Goal: Task Accomplishment & Management: Complete application form

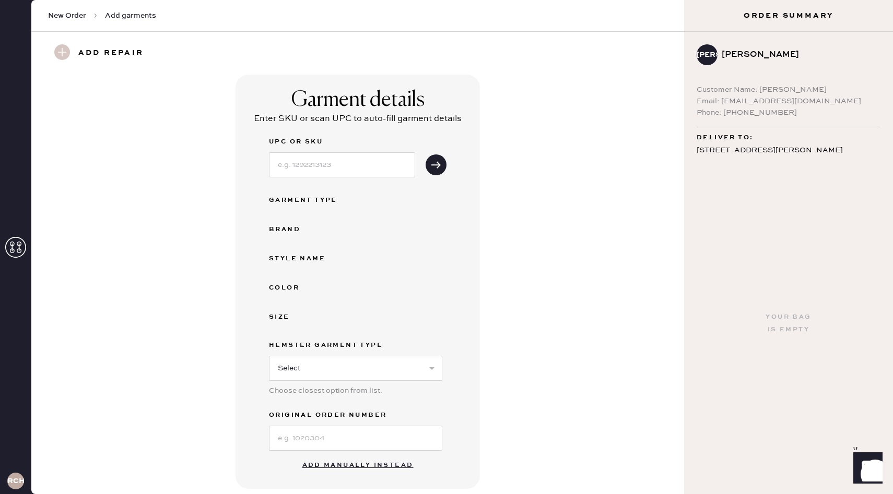
click at [68, 20] on span "New Order" at bounding box center [67, 15] width 38 height 10
click at [69, 15] on span "New Order" at bounding box center [67, 15] width 38 height 10
click at [18, 237] on icon at bounding box center [15, 247] width 21 height 21
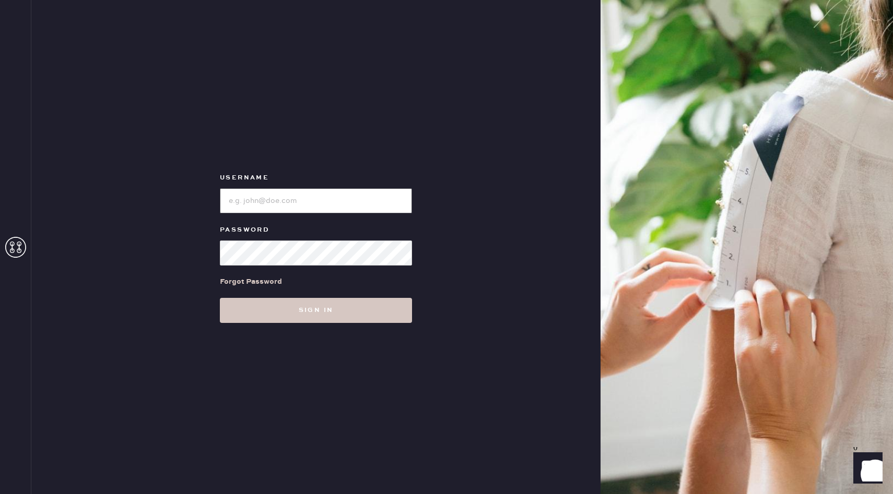
type input "reformationchestnuthill"
click at [284, 308] on button "Sign in" at bounding box center [316, 310] width 192 height 25
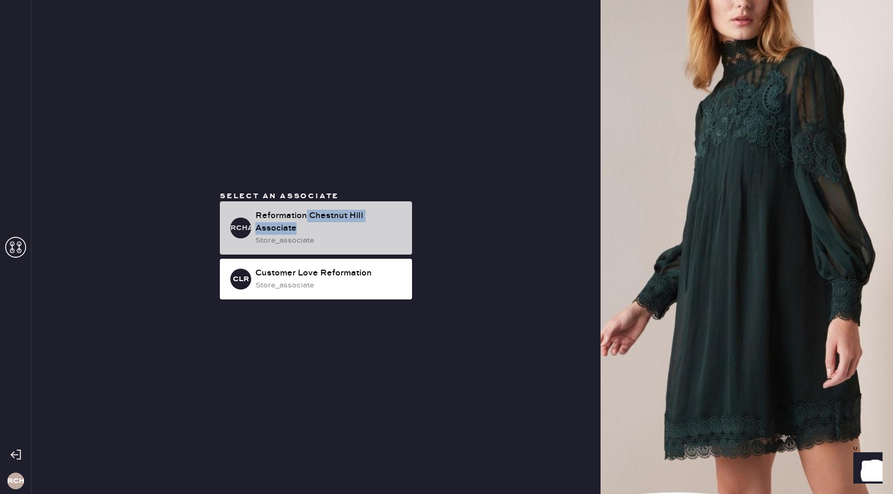
click at [306, 222] on div "Reformation Chestnut Hill Associate" at bounding box center [329, 222] width 148 height 25
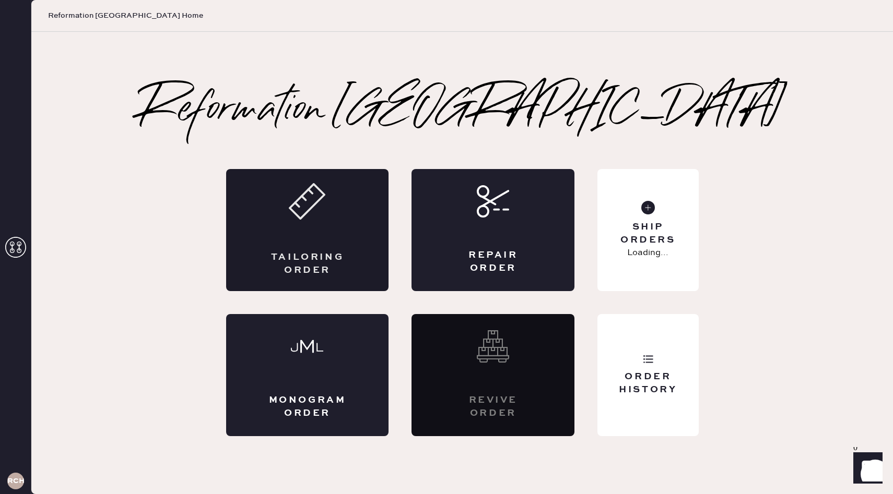
click at [306, 245] on div "Tailoring Order" at bounding box center [307, 230] width 163 height 122
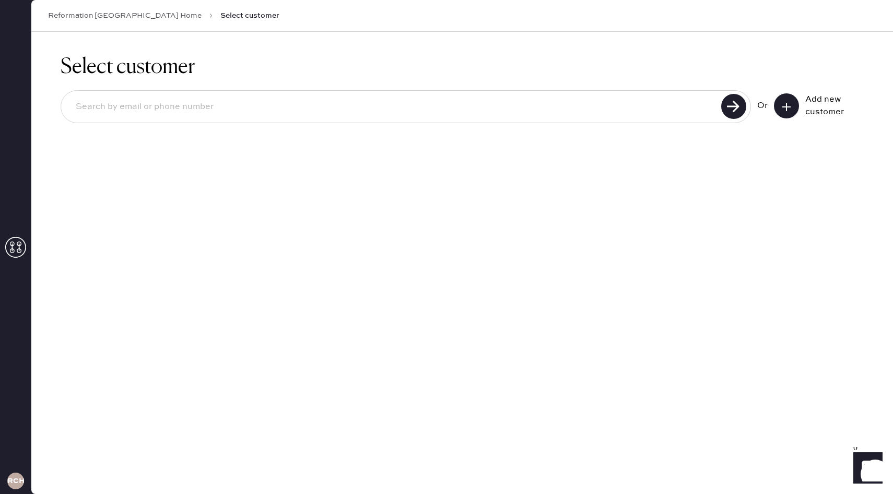
click at [787, 106] on use at bounding box center [786, 107] width 8 height 8
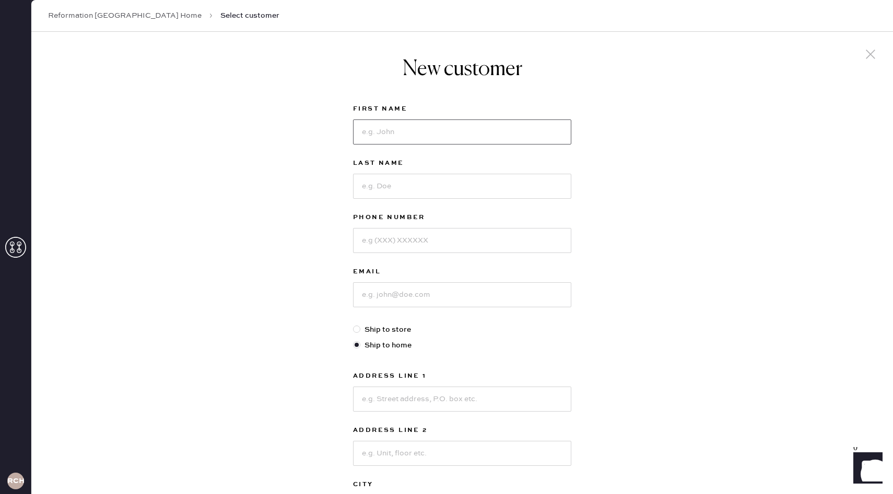
click at [387, 132] on input at bounding box center [462, 132] width 218 height 25
type input "Deep"
click at [857, 55] on div "New customer First Name Deep Last Name Phone Number Email Ship to store Ship to…" at bounding box center [461, 355] width 861 height 647
click at [874, 55] on icon at bounding box center [870, 54] width 16 height 16
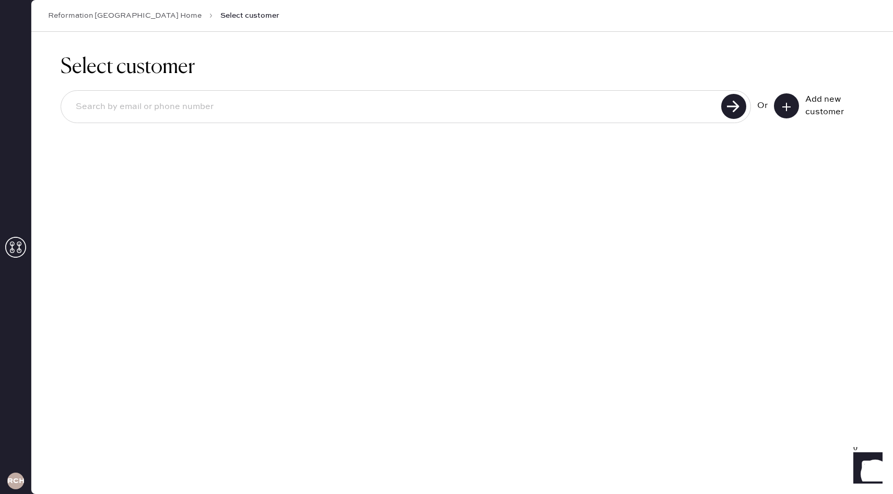
click at [331, 111] on input at bounding box center [392, 107] width 650 height 24
type input "deepika"
click at [732, 113] on use at bounding box center [733, 106] width 25 height 25
click at [783, 109] on icon at bounding box center [786, 107] width 10 height 10
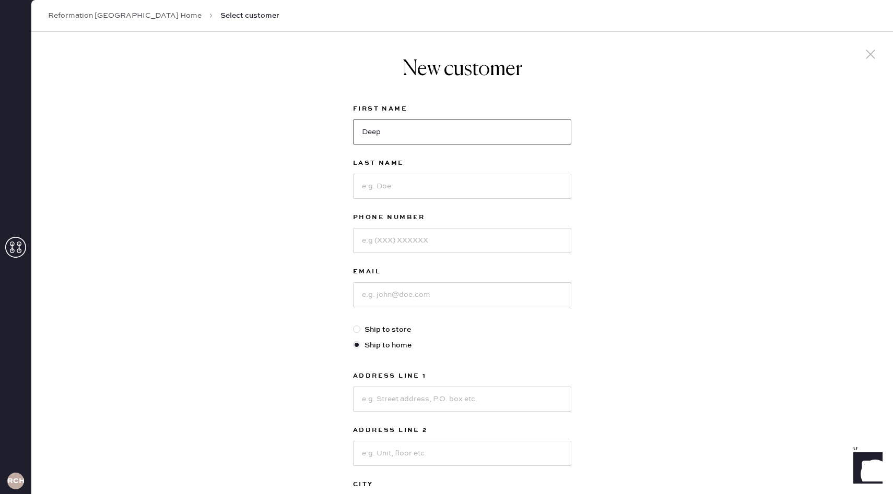
click at [436, 129] on input "Deep" at bounding box center [462, 132] width 218 height 25
type input "Deepika"
click at [376, 187] on input at bounding box center [462, 186] width 218 height 25
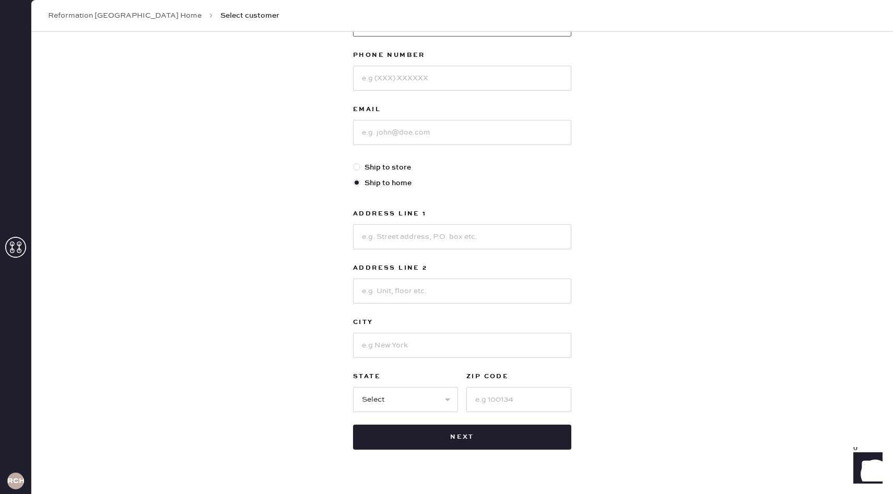
scroll to position [175, 0]
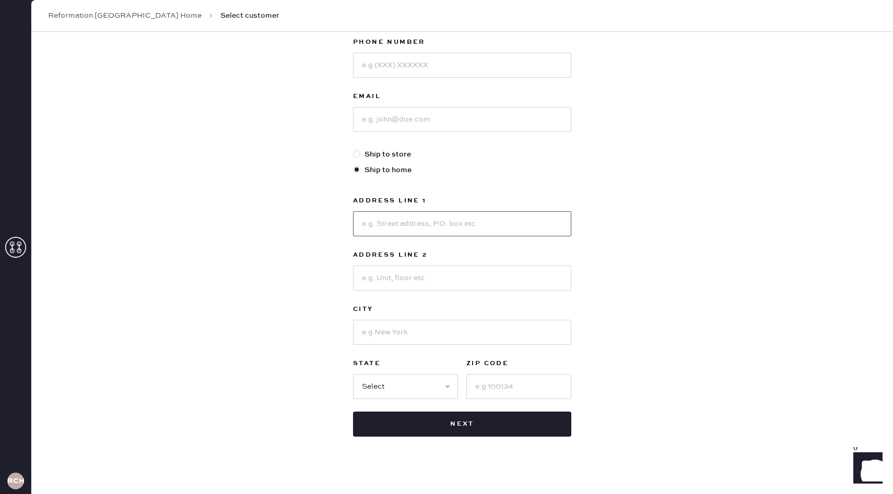
click at [376, 219] on input at bounding box center [462, 223] width 218 height 25
type input "[STREET_ADDRESS]"
click at [385, 349] on div "Address Line [GEOGRAPHIC_DATA] Address Line 2 City State Select [GEOGRAPHIC_DAT…" at bounding box center [462, 297] width 218 height 205
click at [383, 338] on input at bounding box center [462, 332] width 218 height 25
type input "[GEOGRAPHIC_DATA]"
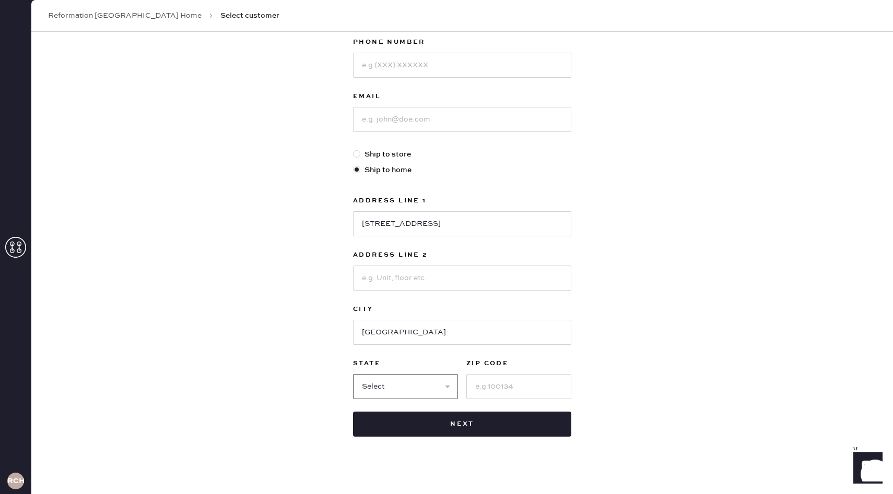
click at [417, 389] on select "Select AK AL AR AZ CA CO CT [GEOGRAPHIC_DATA] DE FL [GEOGRAPHIC_DATA] HI [GEOGR…" at bounding box center [405, 386] width 105 height 25
select select "NH"
click at [353, 374] on select "Select AK AL AR AZ CA CO CT [GEOGRAPHIC_DATA] DE FL [GEOGRAPHIC_DATA] HI [GEOGR…" at bounding box center [405, 386] width 105 height 25
click at [514, 386] on input at bounding box center [518, 386] width 105 height 25
type input "03079"
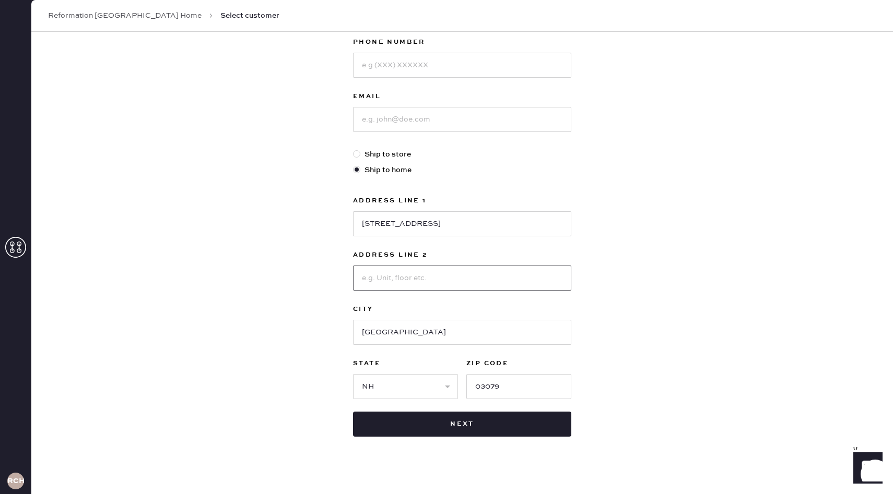
click at [397, 276] on input at bounding box center [462, 278] width 218 height 25
click at [304, 208] on div "New customer First Name [PERSON_NAME] Last Name Phone Number Email Ship to stor…" at bounding box center [461, 179] width 861 height 647
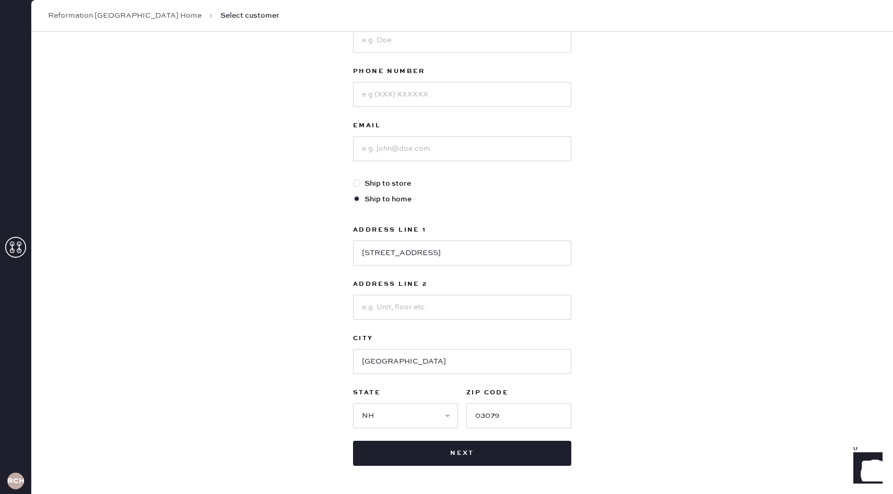
scroll to position [169, 0]
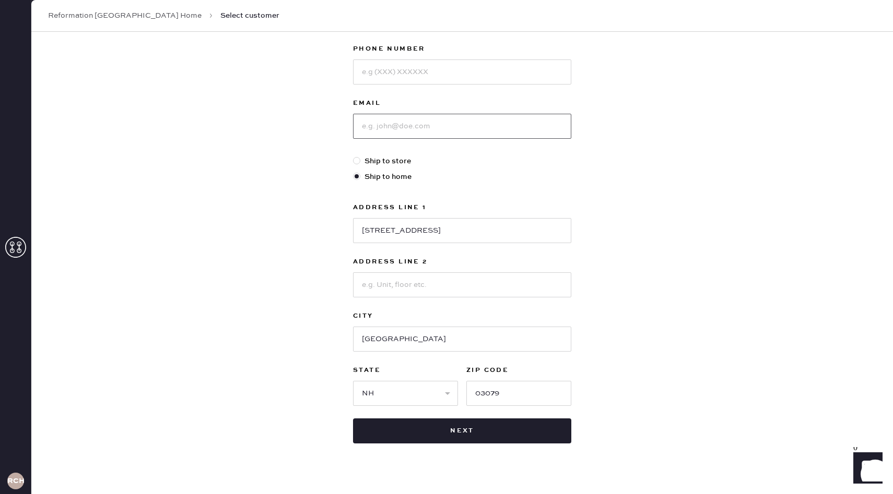
click at [414, 125] on input at bounding box center [462, 126] width 218 height 25
type input "[EMAIL_ADDRESS][DOMAIN_NAME]"
click at [256, 114] on div "New customer First Name Deepika Last Name Phone Number Email [EMAIL_ADDRESS][DO…" at bounding box center [461, 186] width 861 height 647
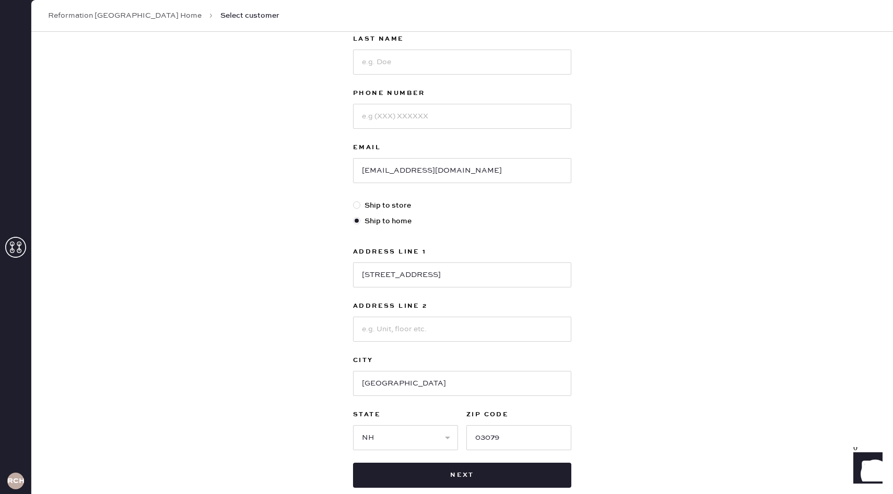
scroll to position [118, 0]
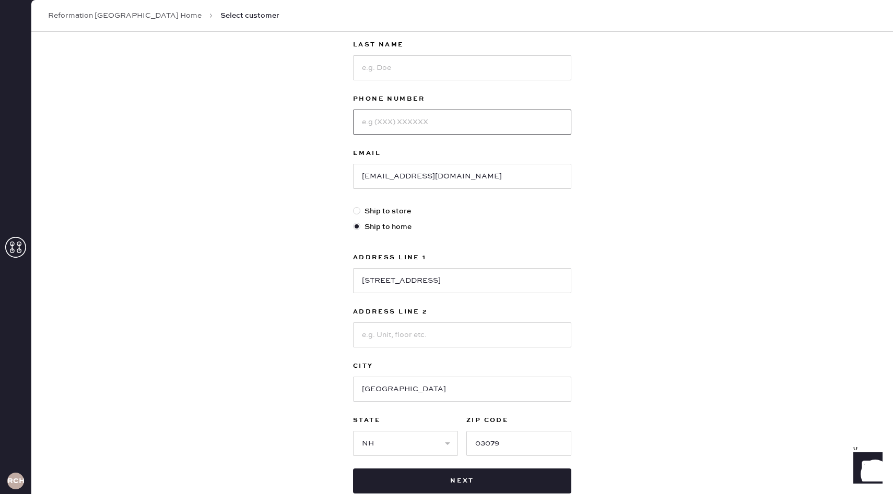
click at [405, 120] on input at bounding box center [462, 122] width 218 height 25
click at [401, 73] on input at bounding box center [462, 67] width 218 height 25
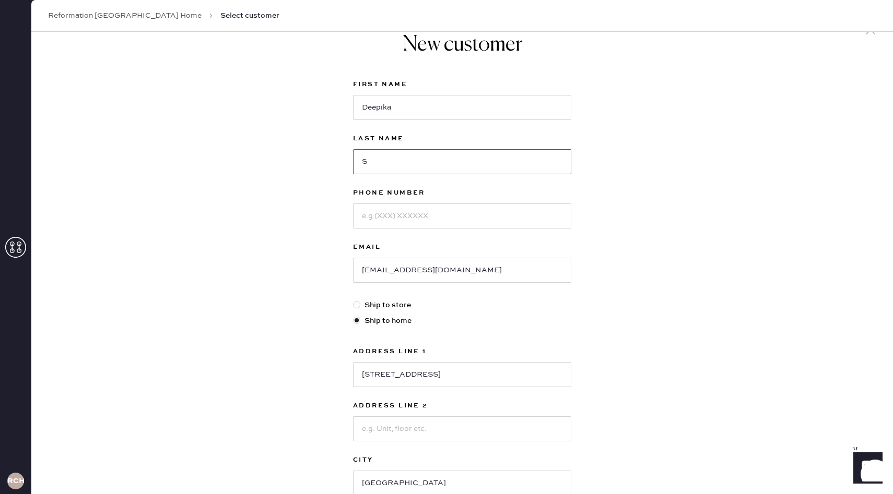
scroll to position [23, 0]
type input "[PERSON_NAME]"
click at [413, 227] on input at bounding box center [462, 217] width 218 height 25
paste input "19787193821"
click at [297, 223] on div "New customer First Name Deepika Last Name [PERSON_NAME] Phone Number 1978719382…" at bounding box center [461, 332] width 861 height 647
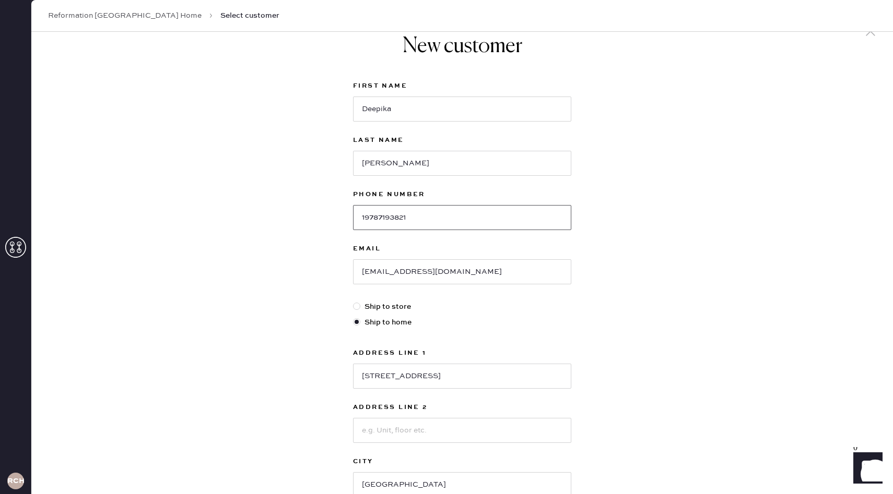
click at [364, 219] on input "19787193821" at bounding box center [462, 217] width 218 height 25
type input "9787193821"
click at [303, 225] on div "New customer First Name Deepika Last Name [PERSON_NAME] Phone Number [PHONE_NUM…" at bounding box center [461, 332] width 861 height 647
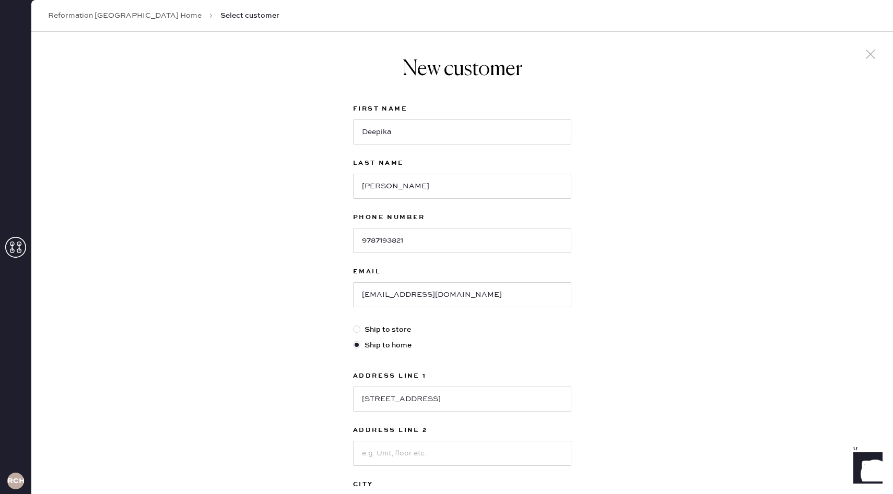
scroll to position [185, 0]
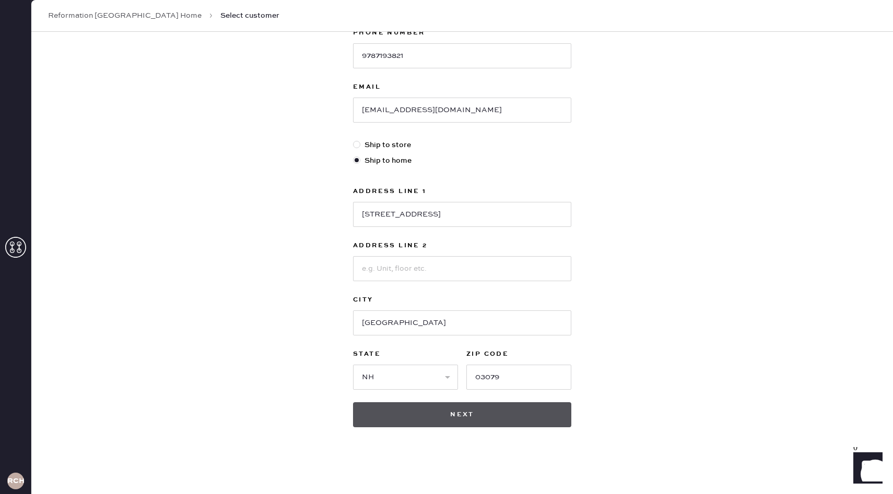
click at [466, 417] on button "Next" at bounding box center [462, 414] width 218 height 25
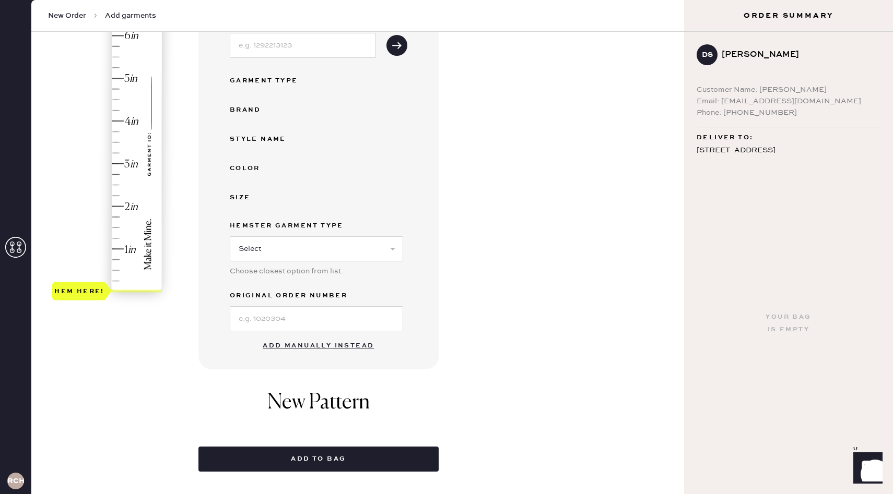
scroll to position [162, 0]
click at [289, 343] on button "Add manually instead" at bounding box center [318, 345] width 124 height 21
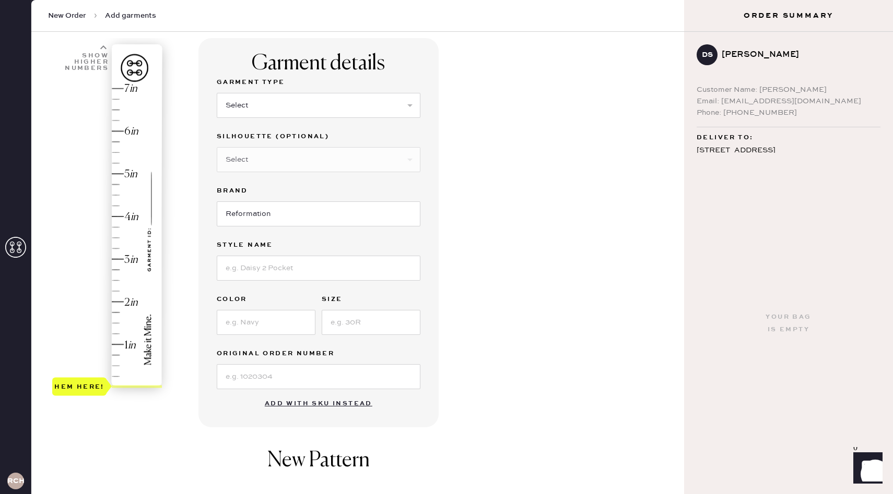
scroll to position [61, 0]
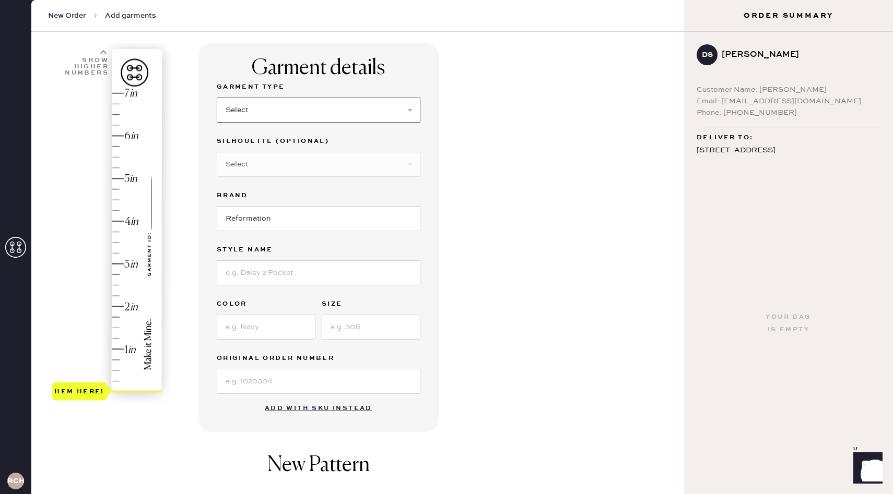
click at [291, 106] on select "Select Basic Skirt Jeans Leggings Pants Shorts Basic Sleeved Dress Basic Sleeve…" at bounding box center [319, 110] width 204 height 25
select select "4"
click at [217, 98] on select "Select Basic Skirt Jeans Leggings Pants Shorts Basic Sleeved Dress Basic Sleeve…" at bounding box center [319, 110] width 204 height 25
click at [275, 169] on select "Select Joggers Shorts Cropped Flare Boot Cut Straight Skinny Other" at bounding box center [319, 164] width 204 height 25
select select "13"
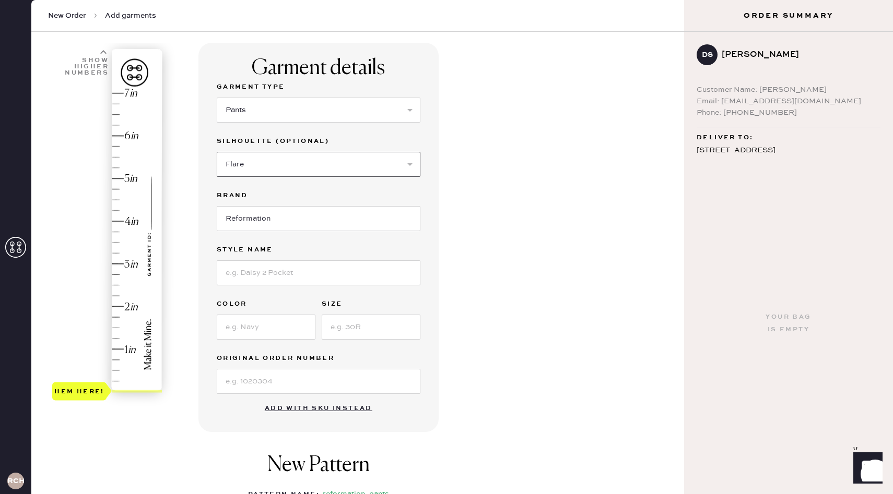
click at [217, 152] on select "Select Joggers Shorts Cropped Flare Boot Cut Straight Skinny Other" at bounding box center [319, 164] width 204 height 25
click at [256, 274] on input at bounding box center [319, 272] width 204 height 25
type input "[PERSON_NAME] Satin Mid Rise Bias Pant"
click at [250, 323] on input at bounding box center [266, 327] width 99 height 25
type input "Fior Di Latte"
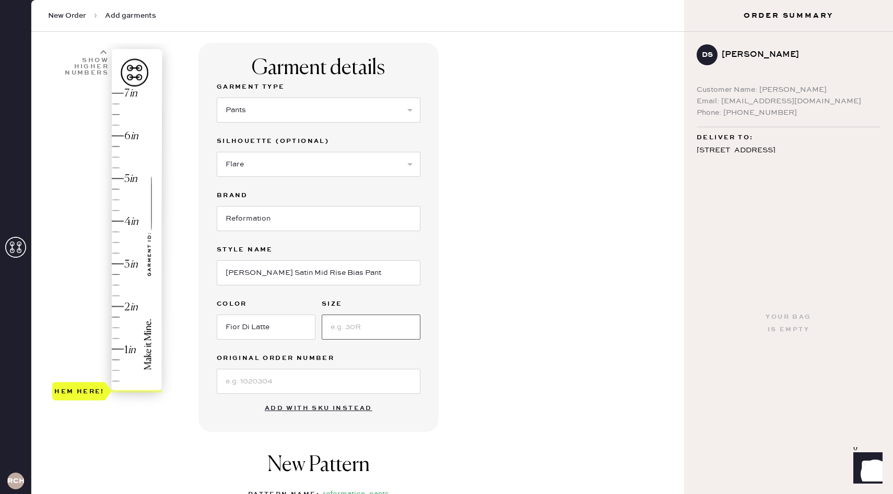
click at [355, 329] on input at bounding box center [371, 327] width 99 height 25
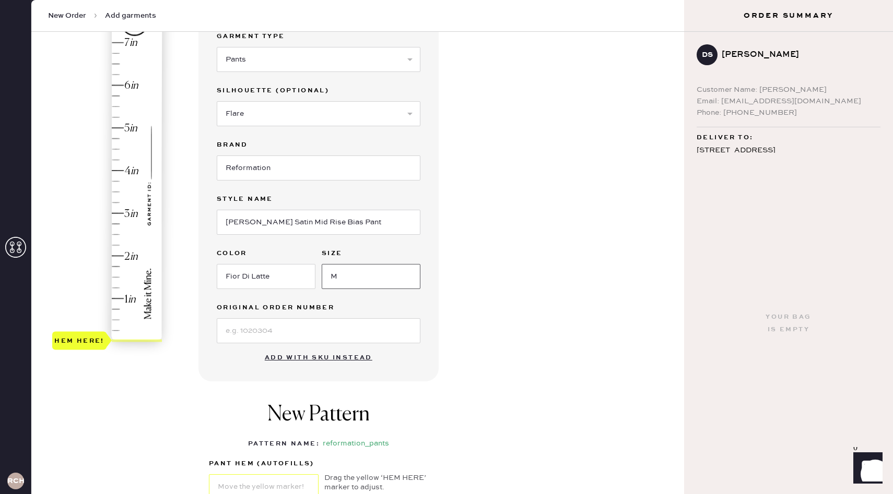
scroll to position [124, 0]
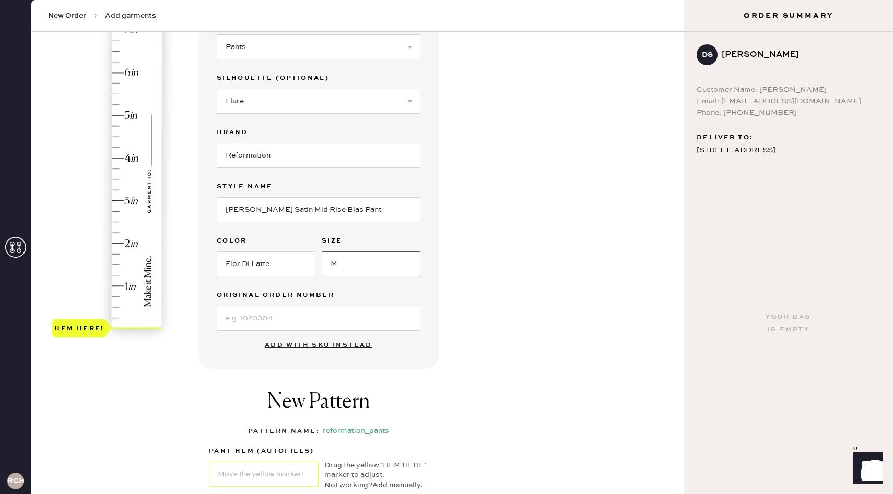
type input "M"
type input "0.75"
drag, startPoint x: 73, startPoint y: 330, endPoint x: 74, endPoint y: 298, distance: 32.4
click at [74, 298] on div "Hem here!" at bounding box center [79, 296] width 50 height 13
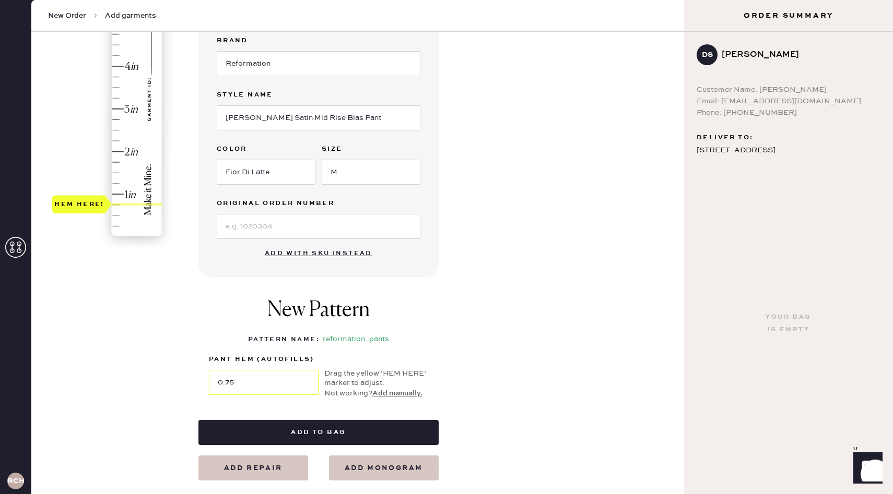
scroll to position [221, 0]
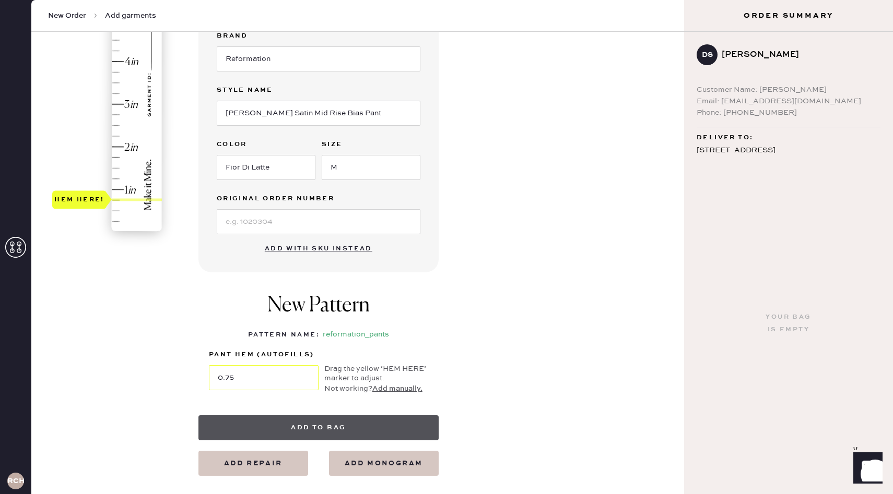
click at [390, 432] on button "Add to bag" at bounding box center [318, 427] width 240 height 25
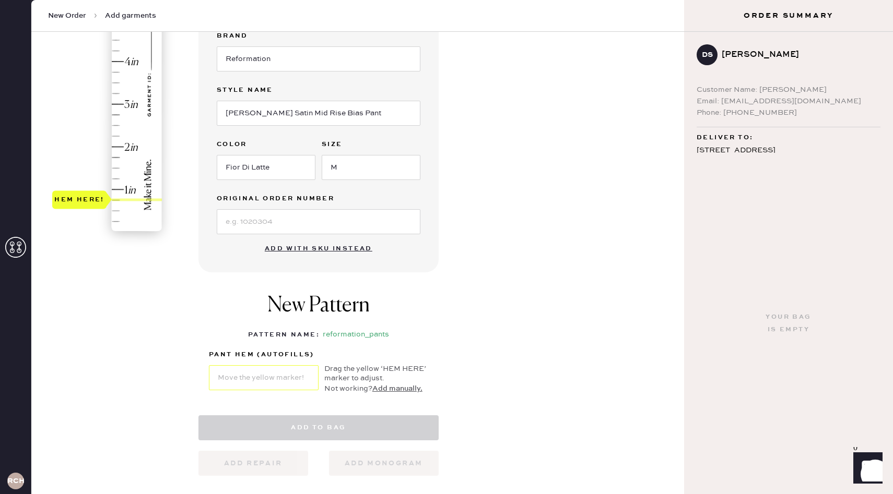
select select "4"
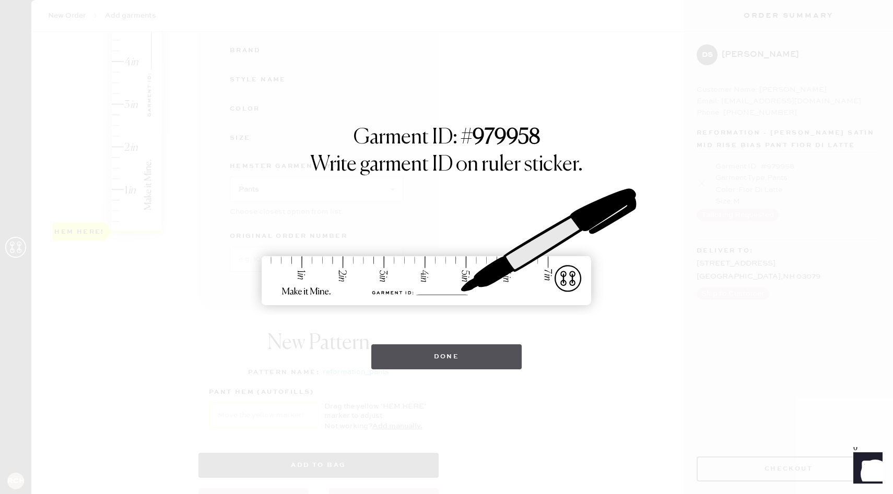
click at [422, 369] on button "Done" at bounding box center [446, 357] width 151 height 25
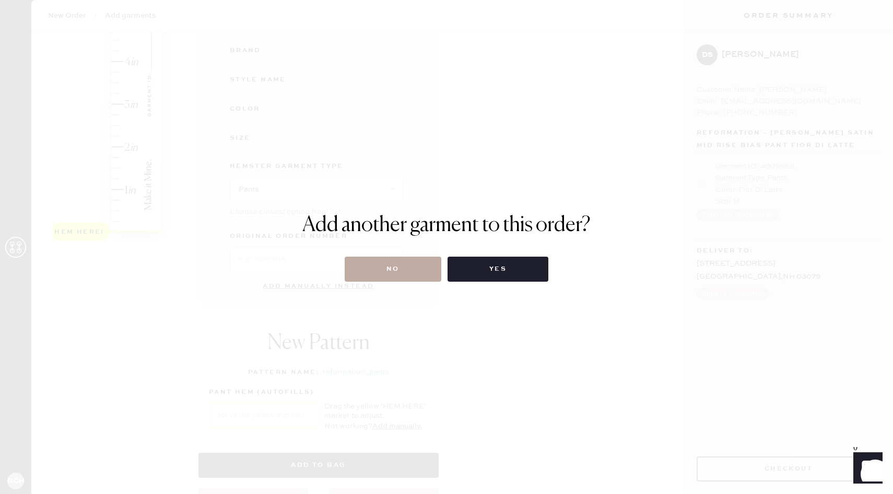
click at [401, 273] on button "No" at bounding box center [393, 269] width 97 height 25
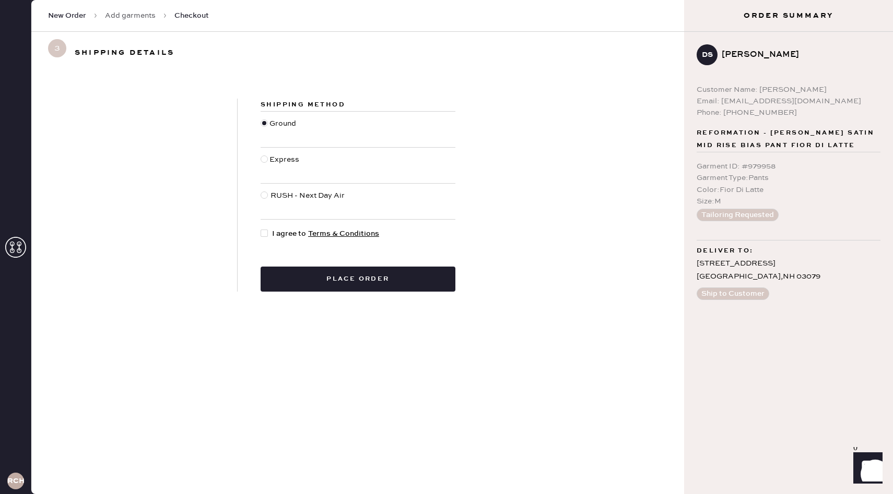
click at [284, 236] on span "I agree to Terms & Conditions" at bounding box center [325, 233] width 107 height 11
click at [261, 229] on input "I agree to Terms & Conditions" at bounding box center [260, 228] width 1 height 1
checkbox input "true"
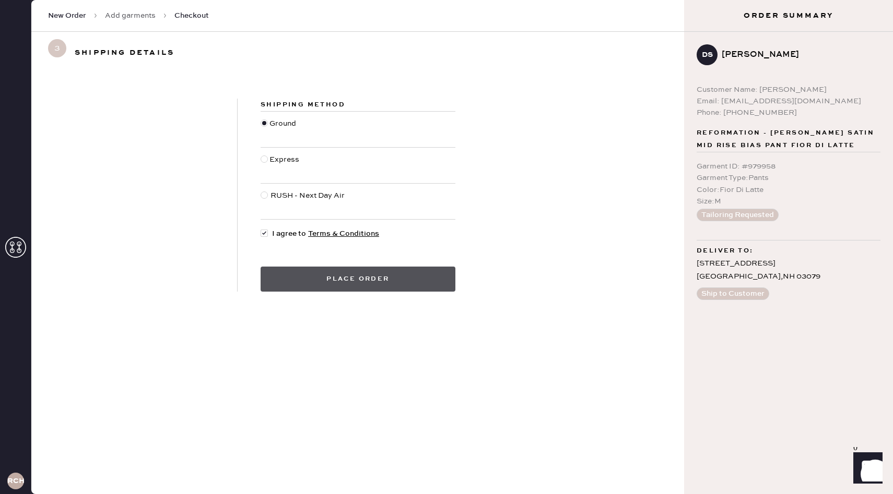
click at [367, 277] on button "Place order" at bounding box center [357, 279] width 195 height 25
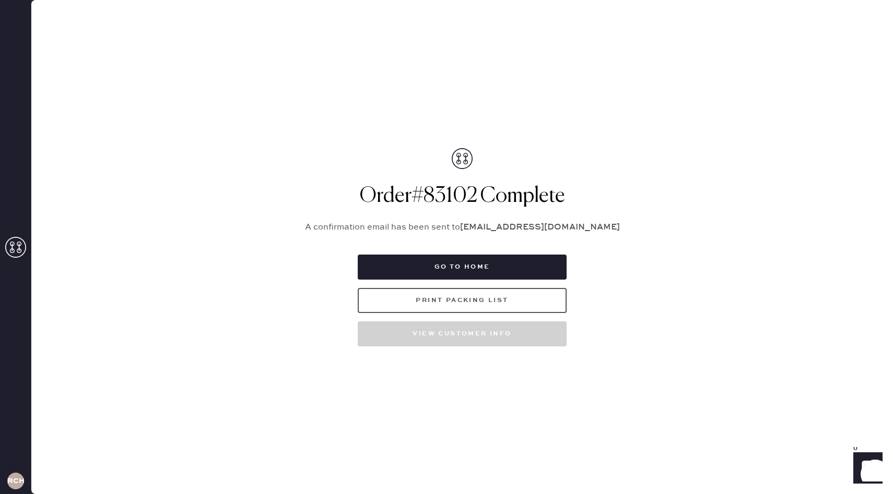
click at [479, 300] on button "Print Packing List" at bounding box center [462, 300] width 209 height 25
click at [417, 275] on button "Go to home" at bounding box center [462, 267] width 209 height 25
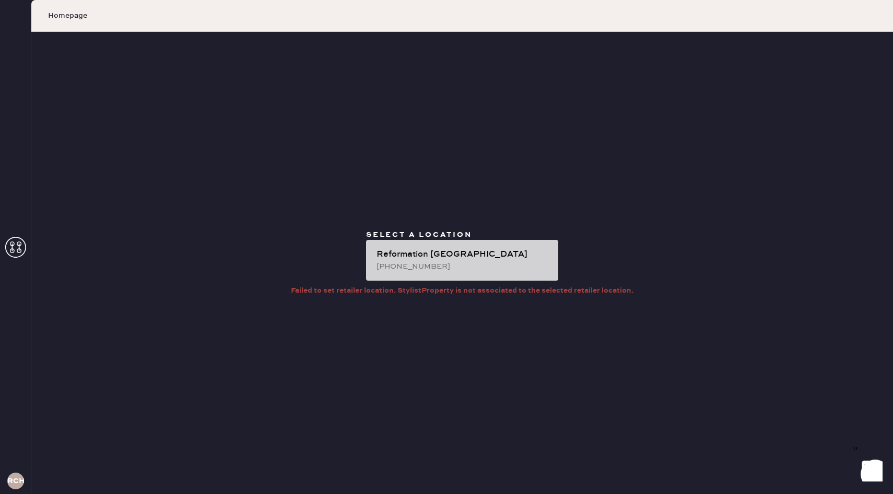
click at [410, 262] on div "[PHONE_NUMBER]" at bounding box center [462, 266] width 173 height 11
